Goal: Book appointment/travel/reservation

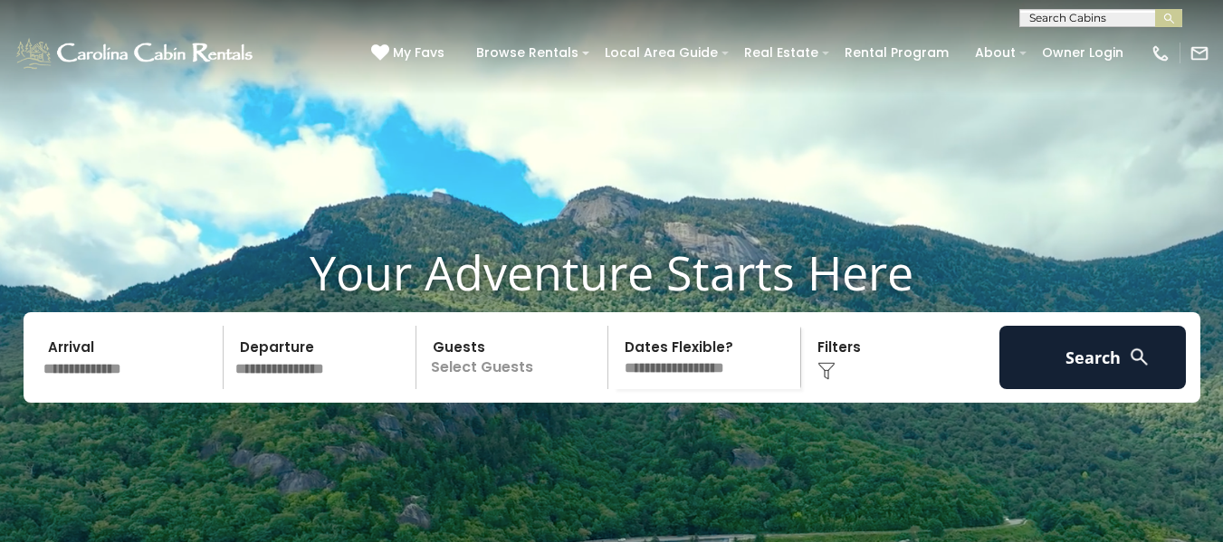
click at [806, 171] on video at bounding box center [611, 306] width 1223 height 612
click at [814, 202] on video at bounding box center [611, 306] width 1223 height 612
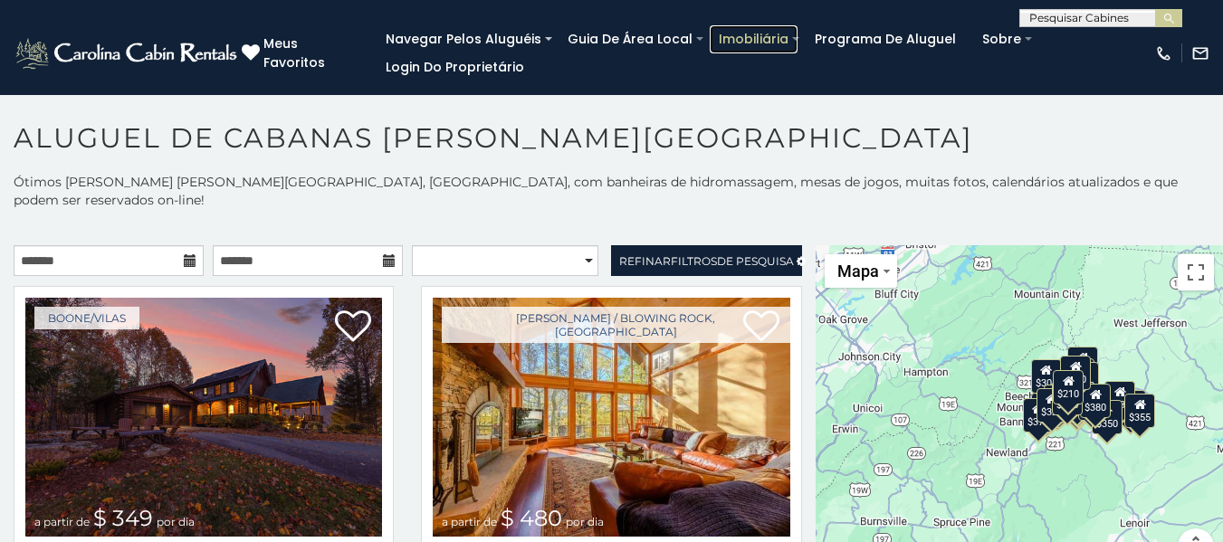
click at [722, 48] on link "Imobiliária" at bounding box center [754, 39] width 88 height 28
click at [814, 218] on p at bounding box center [611, 227] width 1223 height 18
